Goal: Find contact information: Find contact information

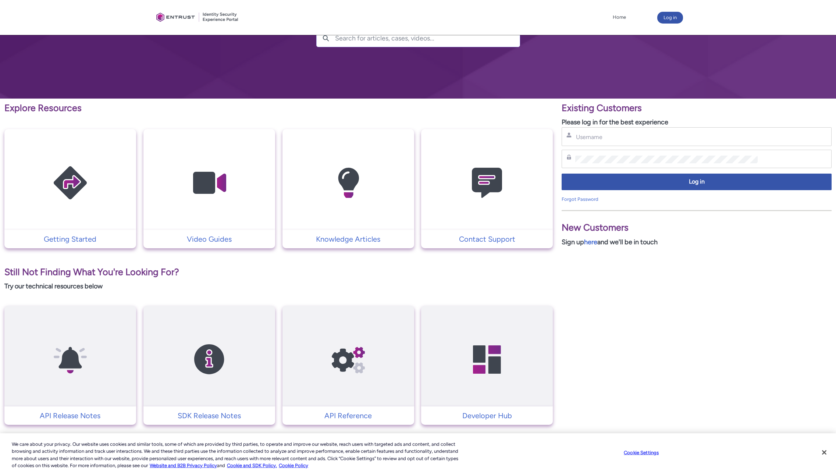
scroll to position [74, 0]
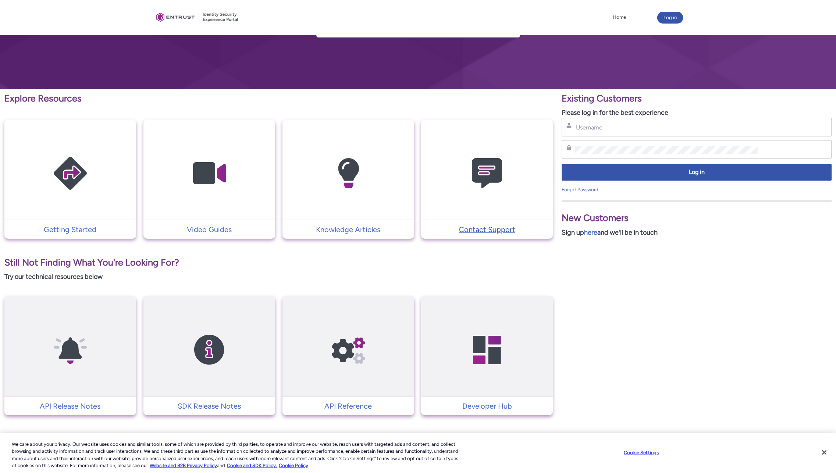
click at [470, 226] on p "Contact Support" at bounding box center [487, 229] width 124 height 11
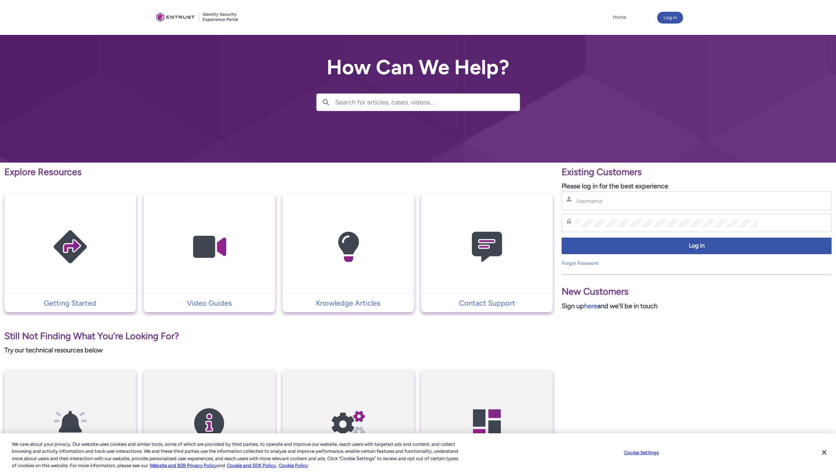
scroll to position [74, 0]
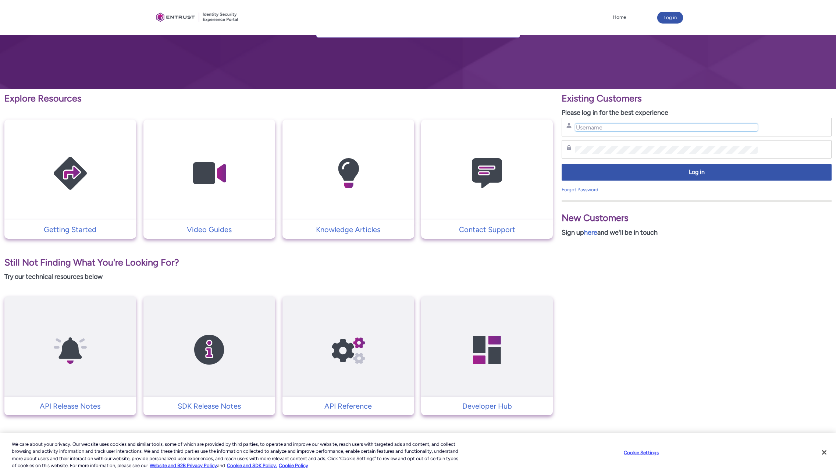
click at [635, 131] on input "Username" at bounding box center [666, 128] width 182 height 8
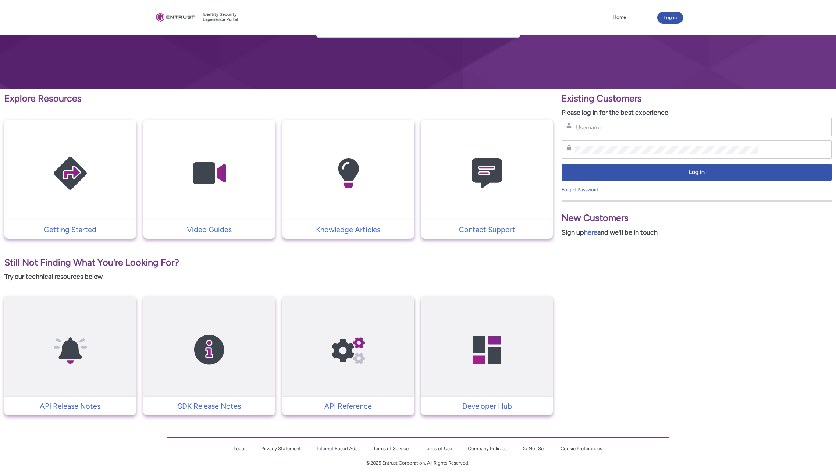
click at [655, 120] on div "Username" at bounding box center [697, 127] width 270 height 19
click at [652, 125] on input "Username" at bounding box center [666, 128] width 182 height 8
type input "jhubbard@dowl.com"
click at [644, 154] on div "Password" at bounding box center [697, 149] width 270 height 19
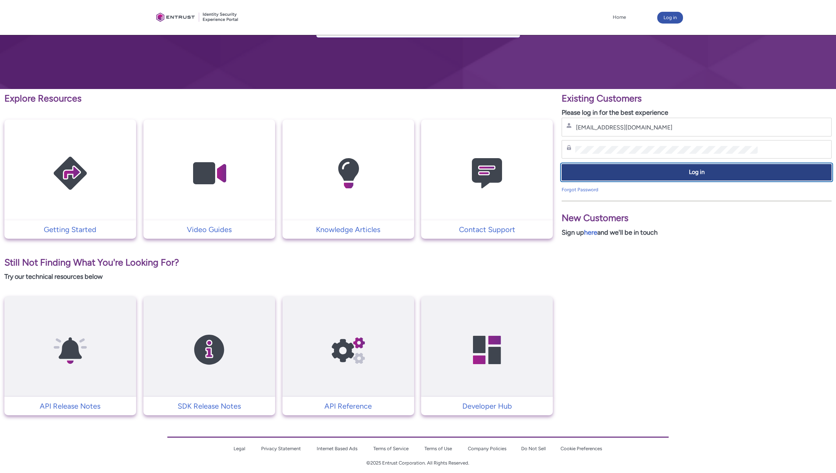
click at [614, 168] on button "Log in" at bounding box center [697, 172] width 270 height 17
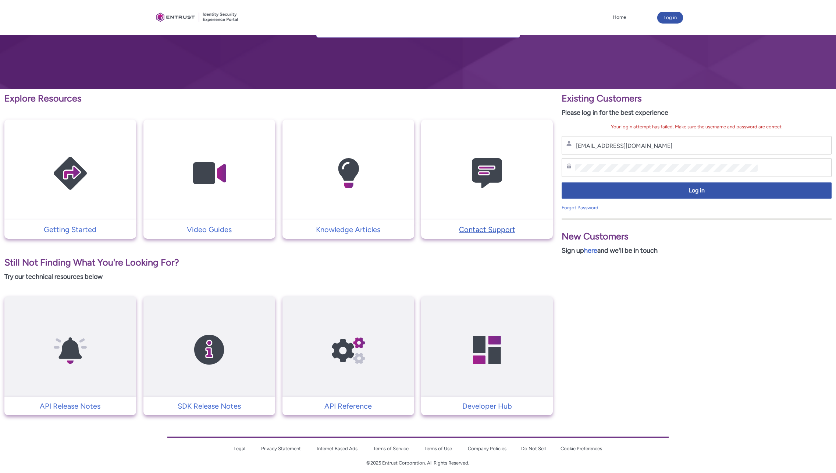
click at [505, 228] on p "Contact Support" at bounding box center [487, 229] width 124 height 11
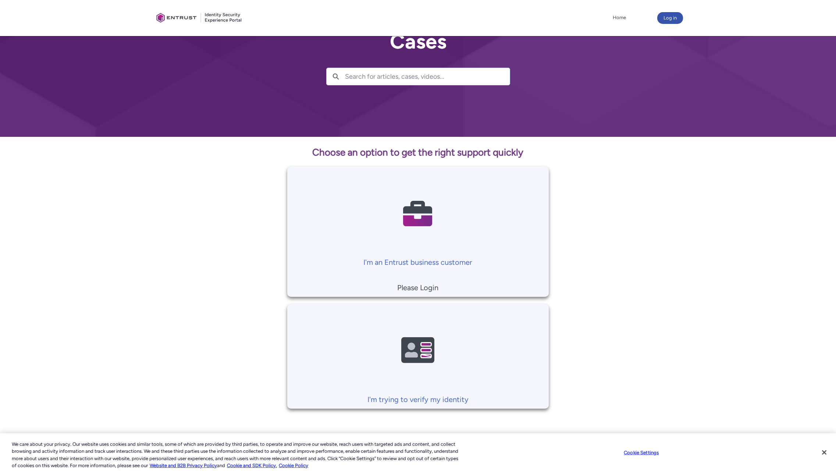
scroll to position [33, 0]
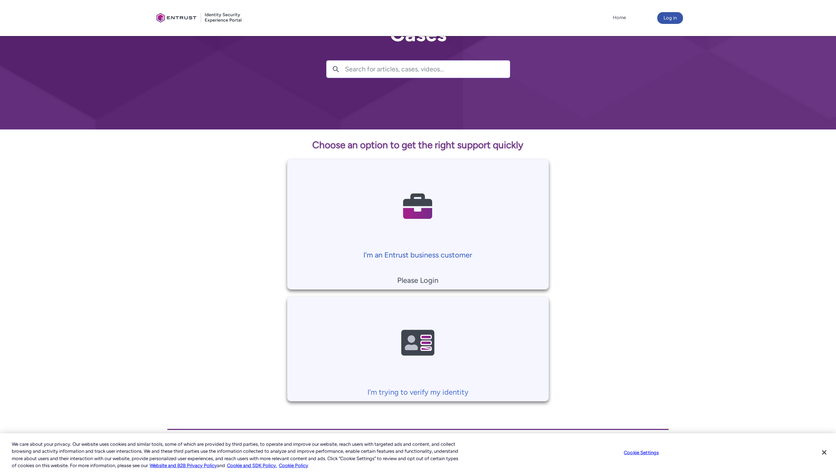
click at [398, 253] on p "I'm an Entrust business customer" at bounding box center [418, 254] width 254 height 11
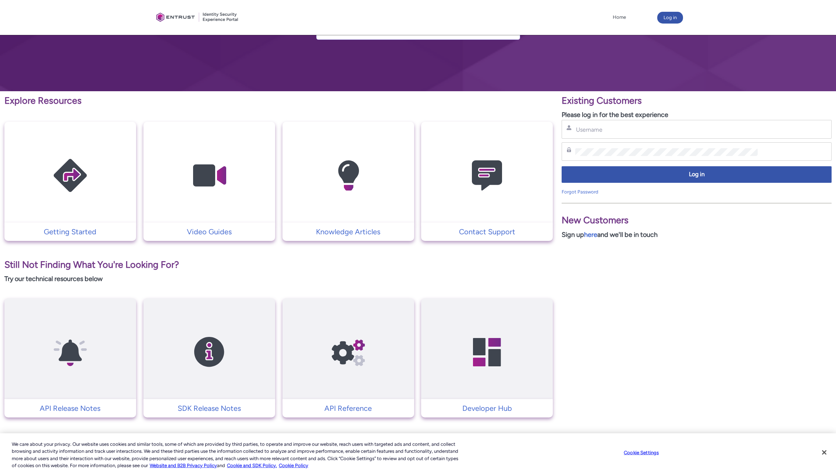
scroll to position [81, 0]
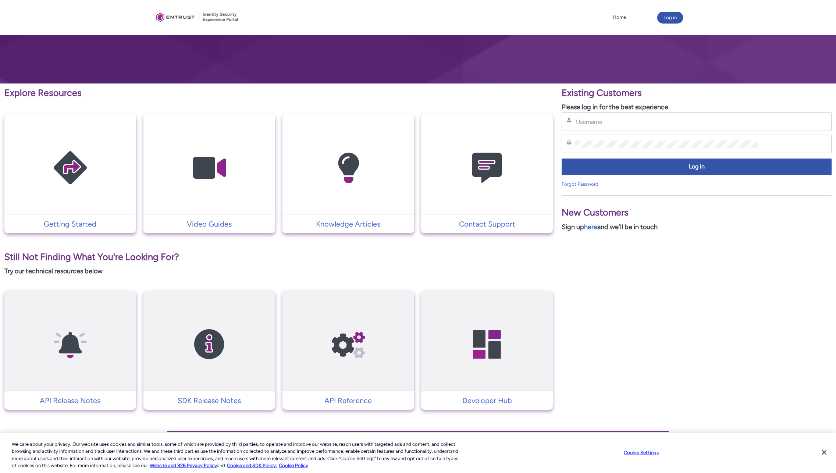
scroll to position [81, 0]
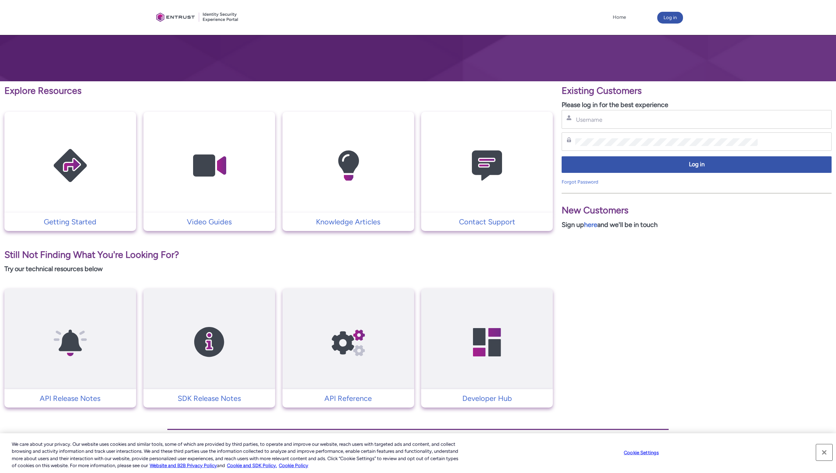
click at [825, 455] on button "Close" at bounding box center [824, 452] width 16 height 16
